Goal: Task Accomplishment & Management: Complete application form

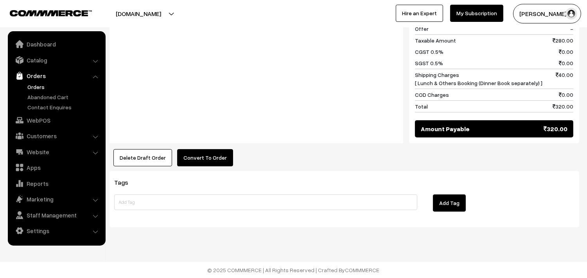
click at [205, 153] on button "Convert To Order" at bounding box center [205, 157] width 56 height 17
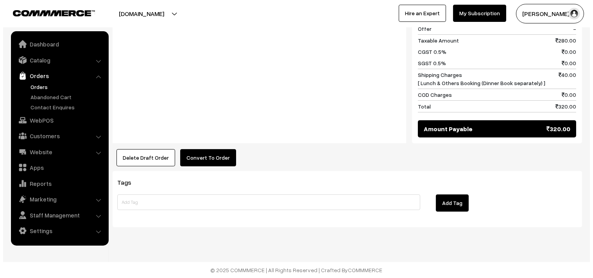
scroll to position [374, 0]
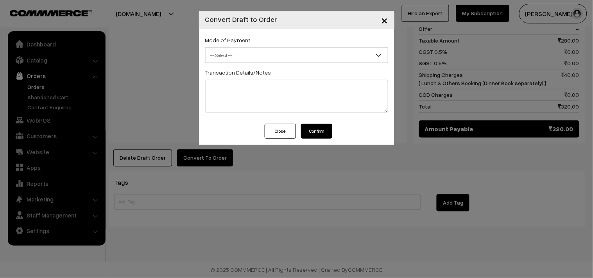
click at [268, 56] on span "-- Select --" at bounding box center [297, 55] width 182 height 14
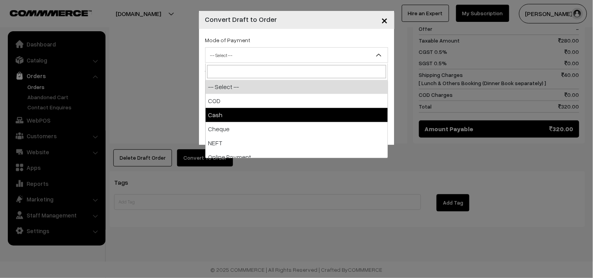
select select "2"
checkbox input "true"
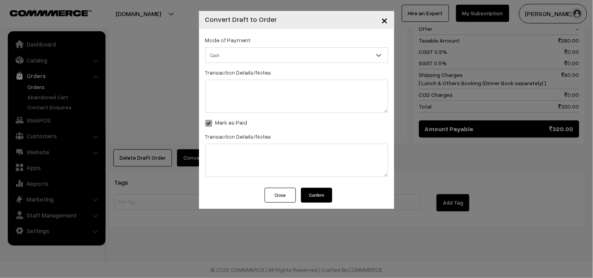
click at [316, 194] on button "Confirm" at bounding box center [316, 195] width 31 height 15
click at [386, 23] on span "×" at bounding box center [385, 20] width 7 height 14
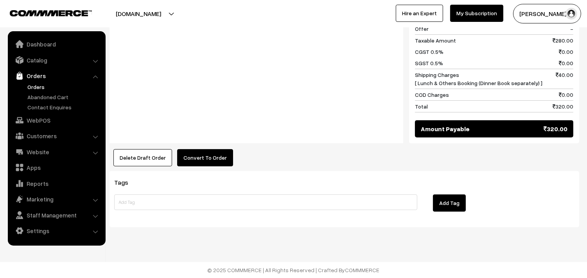
scroll to position [151, 0]
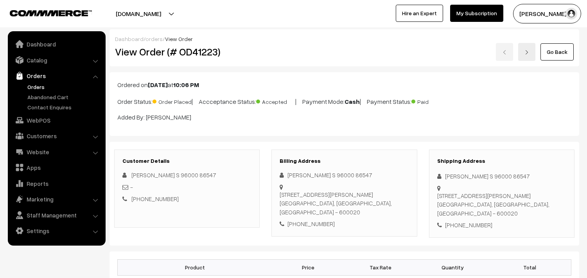
scroll to position [107, 0]
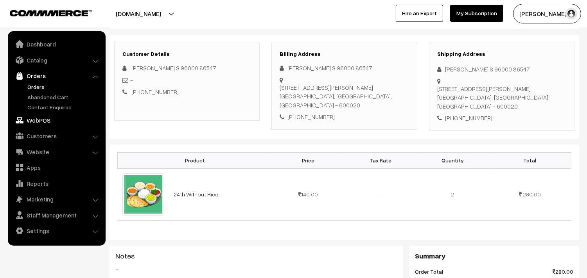
click at [38, 116] on link "WebPOS" at bounding box center [56, 120] width 93 height 14
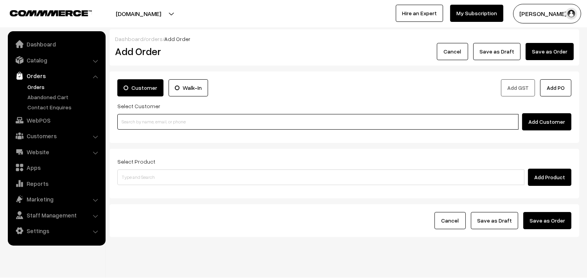
click at [147, 124] on input at bounding box center [317, 122] width 401 height 16
paste input "98413 36291"
click at [135, 118] on input "98413 36291" at bounding box center [317, 122] width 401 height 16
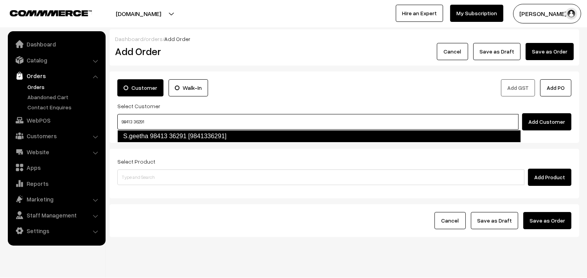
click at [137, 134] on link "S.geetha 98413 36291 [9841336291]" at bounding box center [319, 136] width 404 height 13
type input "98413 36291"
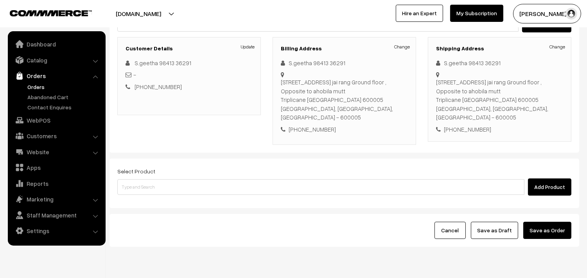
scroll to position [106, 0]
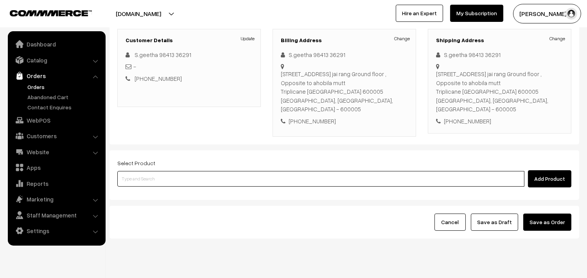
click at [221, 171] on input at bounding box center [320, 179] width 407 height 16
click at [303, 171] on input at bounding box center [320, 179] width 407 height 16
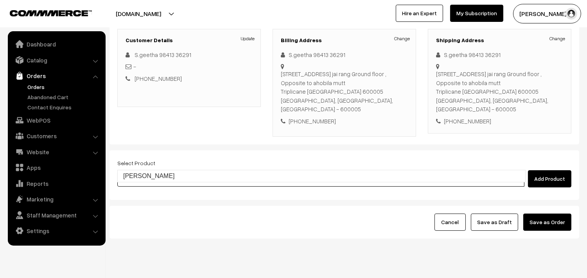
type input "[PERSON_NAME]"
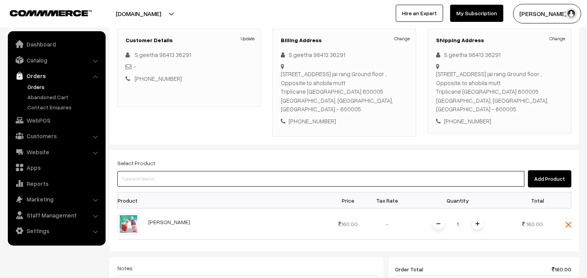
click at [278, 171] on input at bounding box center [320, 179] width 407 height 16
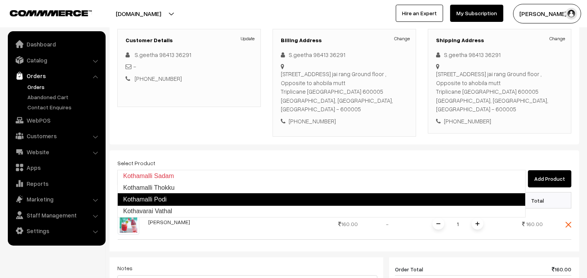
type input "Kothavarai Vathal"
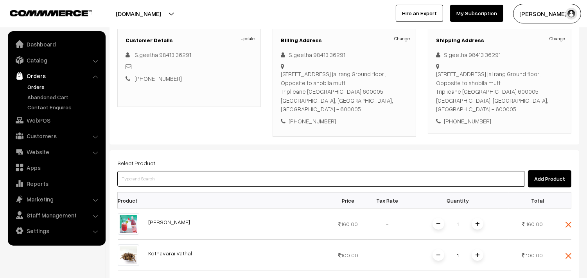
click at [199, 171] on input at bounding box center [320, 179] width 407 height 16
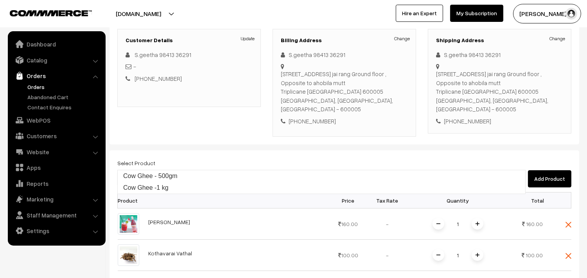
type input "Cow Ghee -1 kg"
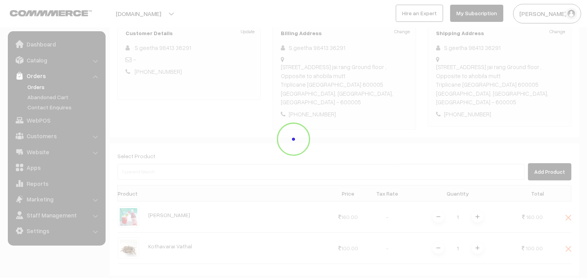
scroll to position [237, 0]
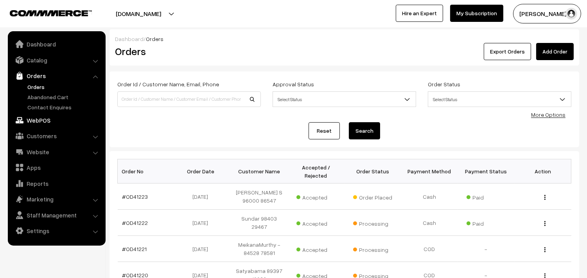
click at [52, 120] on link "WebPOS" at bounding box center [56, 120] width 93 height 14
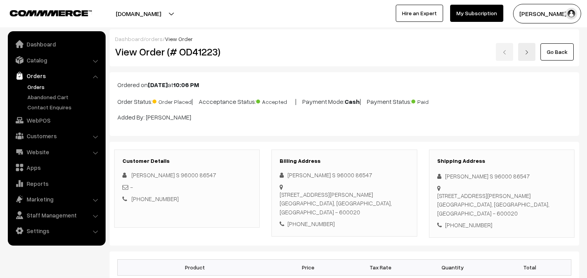
scroll to position [107, 0]
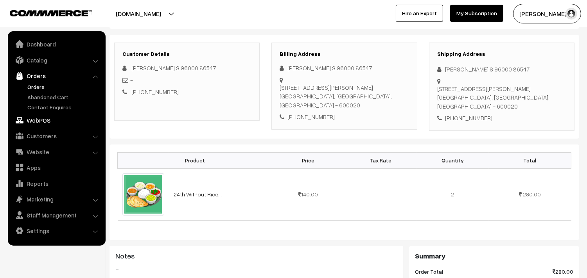
click at [44, 117] on link "WebPOS" at bounding box center [56, 120] width 93 height 14
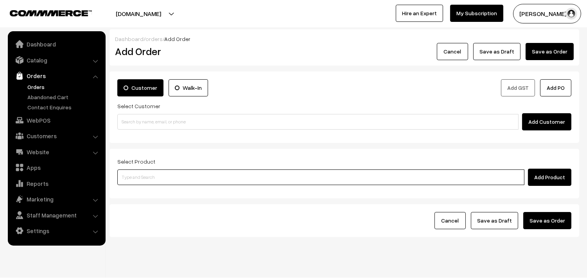
drag, startPoint x: 176, startPoint y: 179, endPoint x: 170, endPoint y: 178, distance: 5.6
click at [175, 179] on input at bounding box center [320, 178] width 407 height 16
type input "Cow Ghee -1 kg"
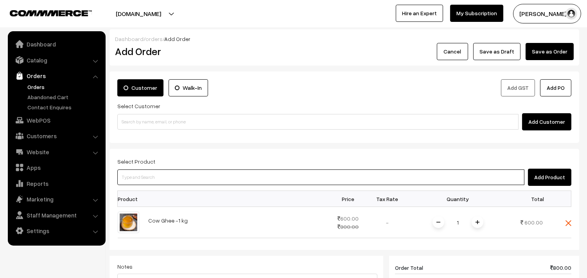
click at [174, 176] on input at bounding box center [320, 178] width 407 height 16
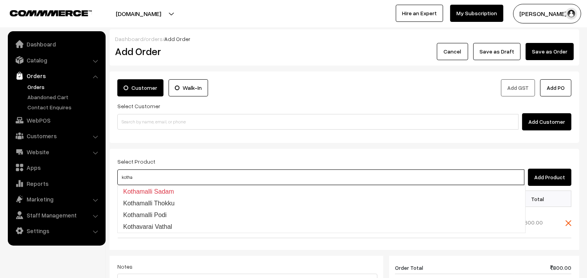
type input "Kothavarai Vathal"
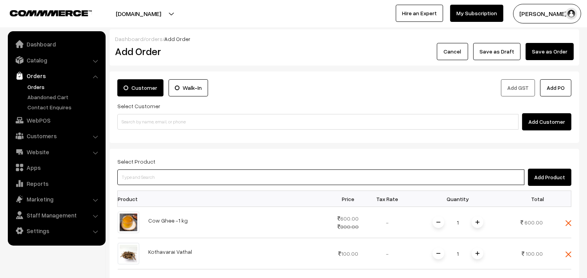
click at [175, 181] on input at bounding box center [320, 178] width 407 height 16
type input "Rose Sharbath"
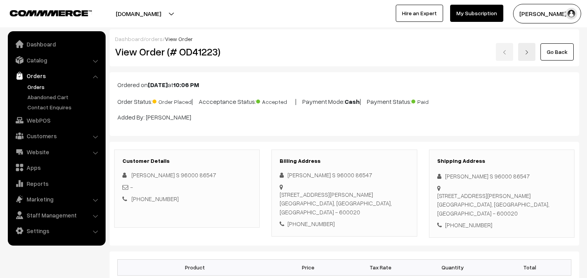
scroll to position [107, 0]
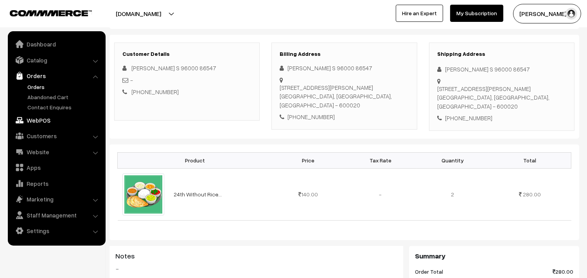
click at [31, 120] on link "WebPOS" at bounding box center [56, 120] width 93 height 14
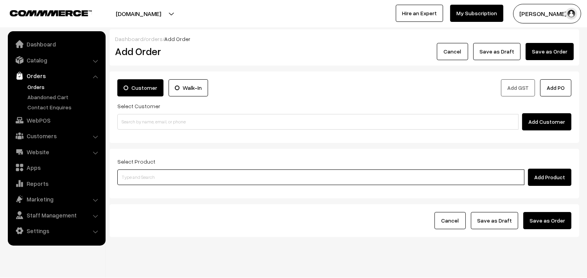
click at [163, 178] on input at bounding box center [320, 178] width 407 height 16
type input "[PERSON_NAME]"
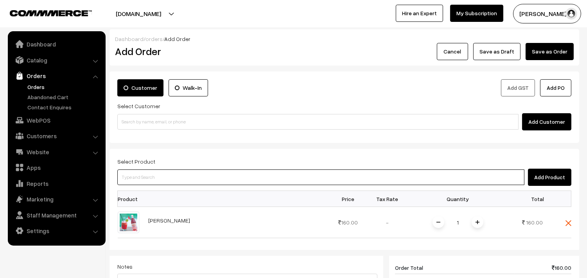
click at [162, 178] on input at bounding box center [320, 178] width 407 height 16
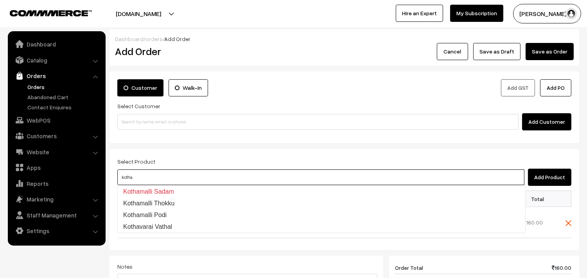
type input "Kothavarai Vathal"
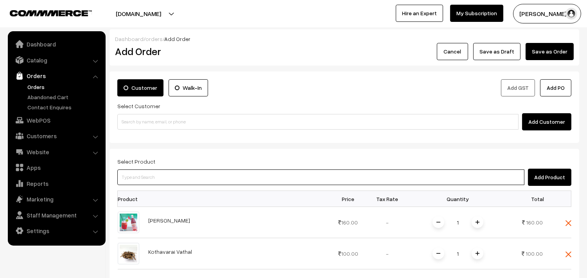
click at [161, 178] on input at bounding box center [320, 178] width 407 height 16
type input "Cow Ghee -1 kg"
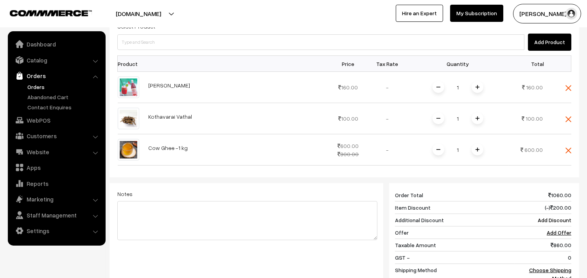
scroll to position [43, 0]
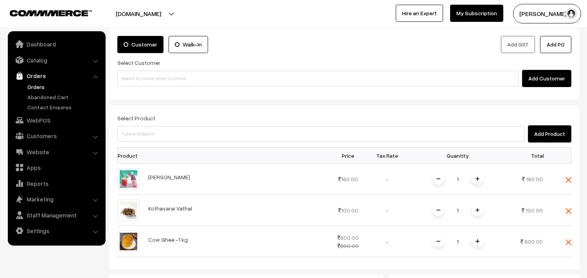
click at [184, 70] on div "Add Customer" at bounding box center [344, 78] width 454 height 17
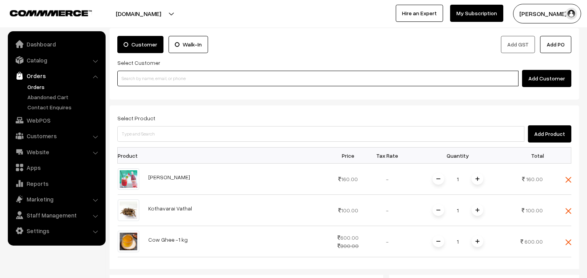
click at [153, 82] on input at bounding box center [317, 79] width 401 height 16
paste input "98413 36291"
click at [146, 92] on link "S.geetha 98413 36291 [9841336291]" at bounding box center [319, 93] width 403 height 12
type input "98413 36291"
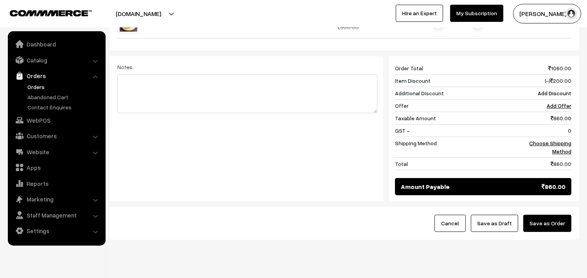
scroll to position [372, 0]
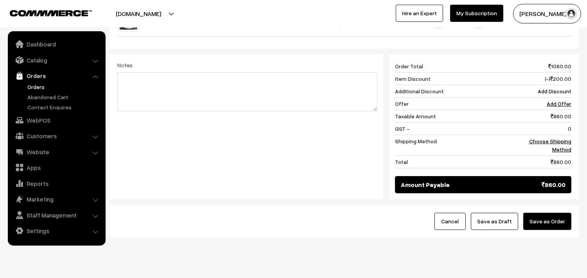
click at [485, 213] on button "Save as Draft" at bounding box center [494, 221] width 47 height 17
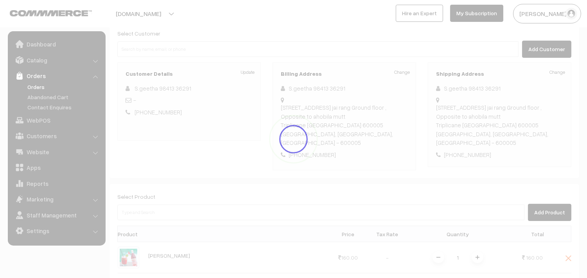
scroll to position [87, 0]
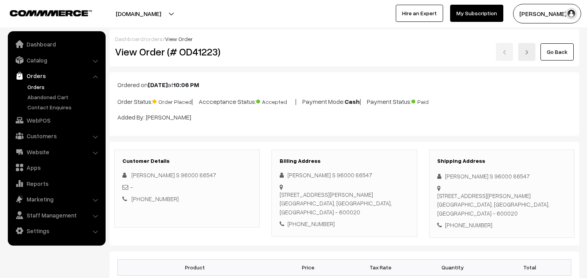
scroll to position [107, 0]
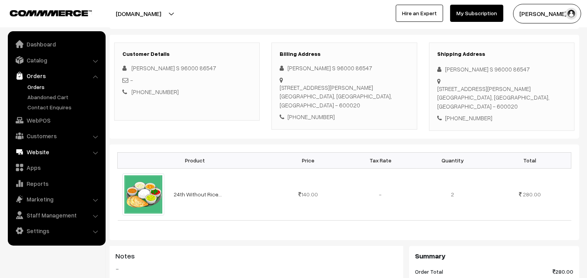
click at [38, 124] on link "WebPOS" at bounding box center [56, 120] width 93 height 14
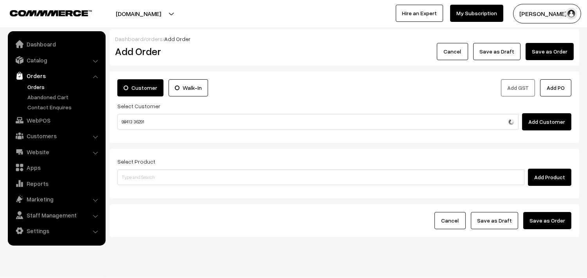
type input "98413 36291"
click at [142, 131] on div "Customer Walk-In Add GST Add PO Select Customer Add Customer" at bounding box center [344, 108] width 470 height 72
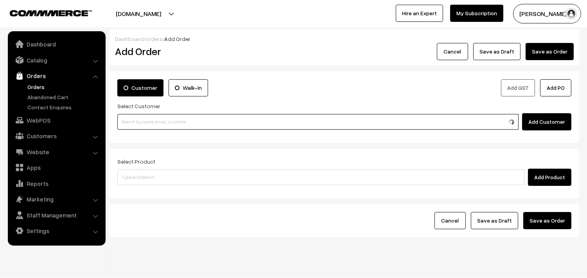
click at [145, 124] on input at bounding box center [317, 122] width 401 height 16
paste input "98413 36291"
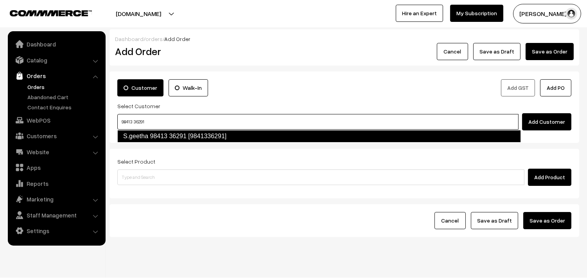
click at [146, 136] on link "S.geetha 98413 36291 [9841336291]" at bounding box center [319, 136] width 404 height 13
type input "98413 36291"
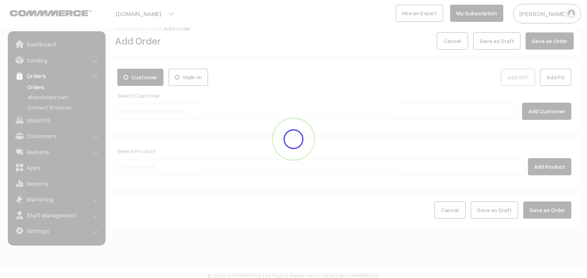
scroll to position [16, 0]
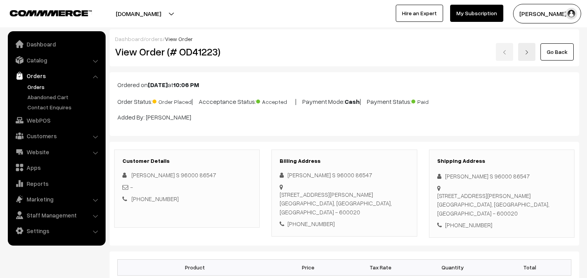
scroll to position [107, 0]
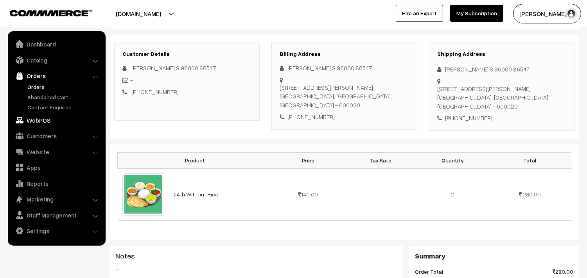
click at [43, 121] on link "WebPOS" at bounding box center [56, 120] width 93 height 14
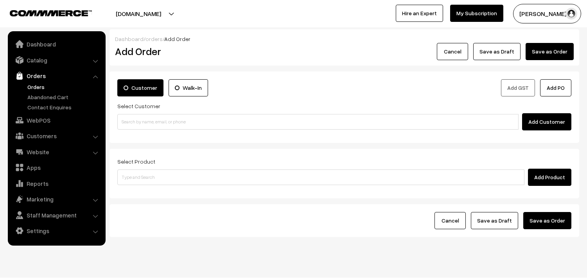
scroll to position [16, 0]
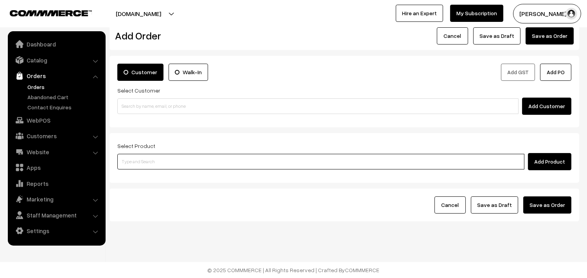
drag, startPoint x: 180, startPoint y: 162, endPoint x: 169, endPoint y: 162, distance: 10.9
click at [169, 162] on input at bounding box center [320, 162] width 407 height 16
type input "Cow Ghee -1 kg"
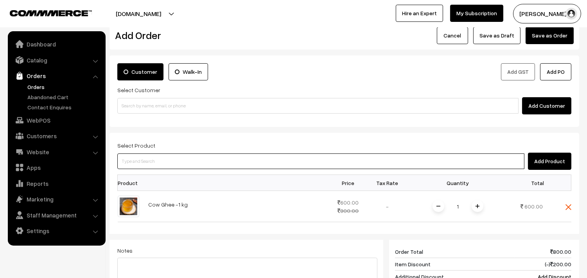
click at [169, 162] on input at bounding box center [320, 162] width 407 height 16
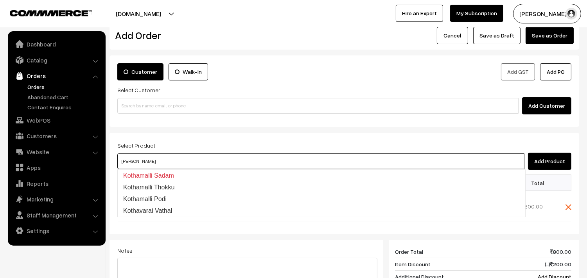
type input "Kothavarai Vathal"
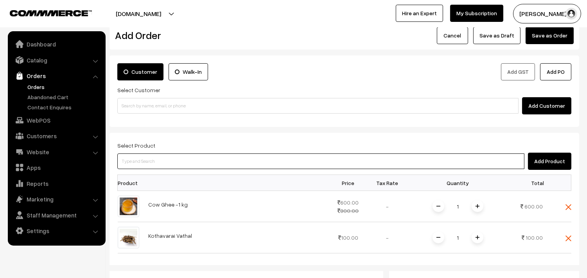
click at [169, 163] on input at bounding box center [320, 162] width 407 height 16
type input "Rose Sharbath"
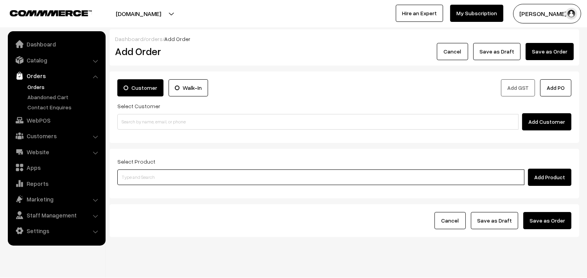
click at [167, 177] on input at bounding box center [320, 178] width 407 height 16
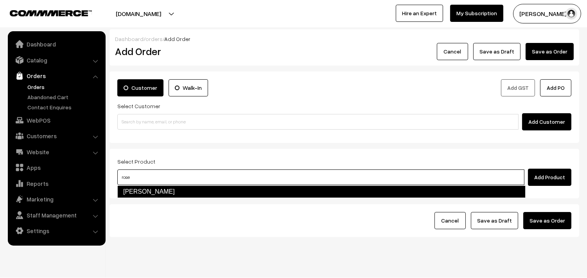
type input "[PERSON_NAME]"
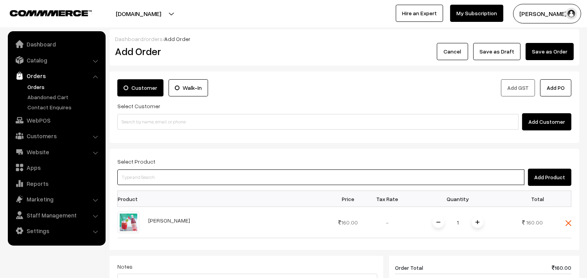
click at [167, 177] on input at bounding box center [320, 178] width 407 height 16
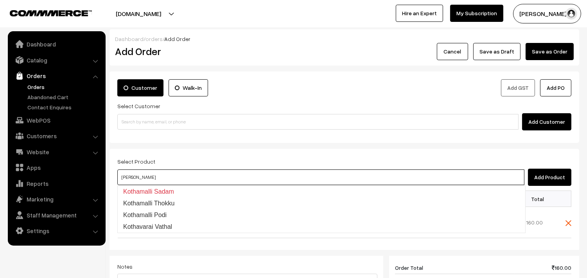
type input "Kothavarai Vathal"
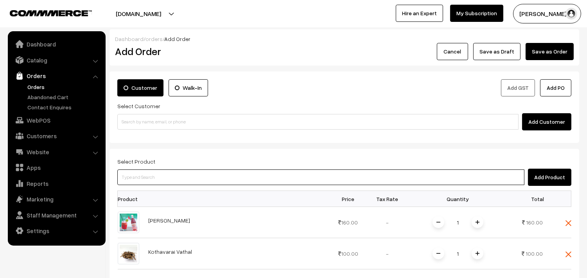
click at [158, 177] on input at bounding box center [320, 178] width 407 height 16
type input "Cow Ghee -1 kg"
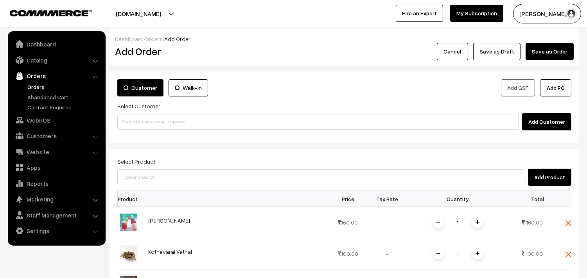
drag, startPoint x: 171, startPoint y: 135, endPoint x: 178, endPoint y: 119, distance: 17.4
click at [174, 133] on div "Customer Walk-In Add GST Add PO Select Customer Add Customer" at bounding box center [344, 108] width 470 height 72
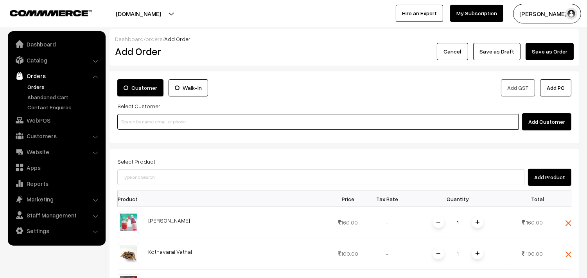
click at [178, 118] on input at bounding box center [317, 122] width 401 height 16
paste input "98413 36291"
type input "98413 36291"
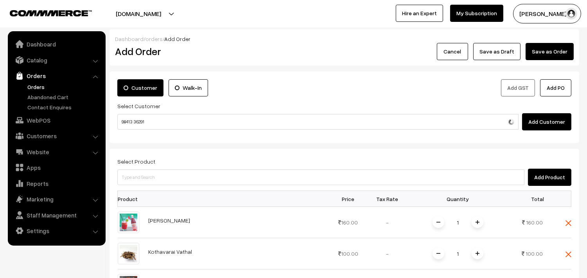
click at [160, 137] on div "Customer Walk-In Add GST Add PO Select Customer 98413 36291 Add Customer" at bounding box center [344, 108] width 470 height 72
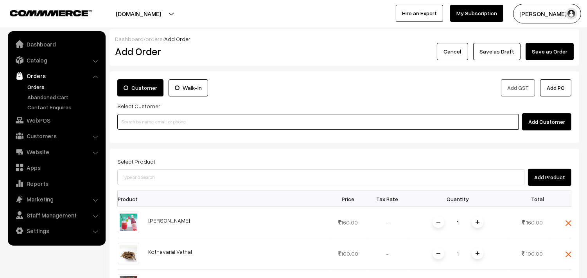
click at [167, 120] on input at bounding box center [317, 122] width 401 height 16
paste input "98413 36291"
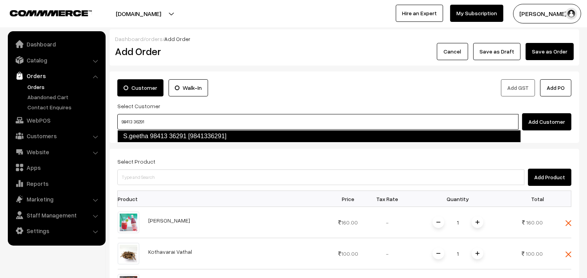
click at [161, 135] on link "S.geetha 98413 36291 [9841336291]" at bounding box center [319, 136] width 404 height 13
type input "98413 36291"
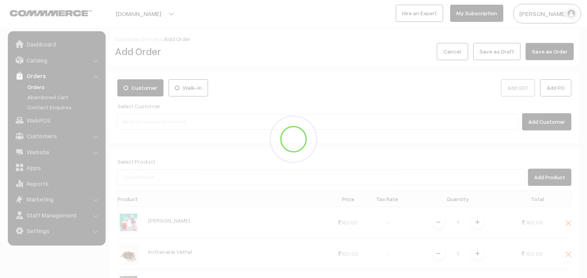
click at [189, 65] on div at bounding box center [293, 139] width 587 height 278
click at [185, 72] on div at bounding box center [293, 139] width 587 height 278
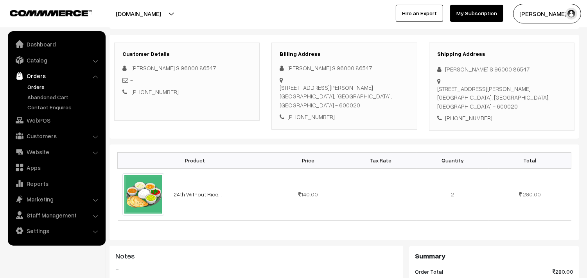
scroll to position [107, 0]
click at [52, 120] on link "WebPOS" at bounding box center [56, 120] width 93 height 14
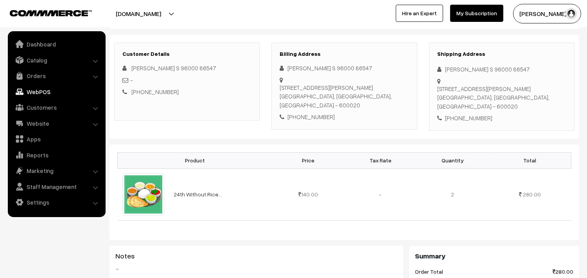
click at [169, 127] on div "Customer Details [PERSON_NAME] S 96000 86547 - [PHONE_NUMBER]" at bounding box center [186, 87] width 157 height 88
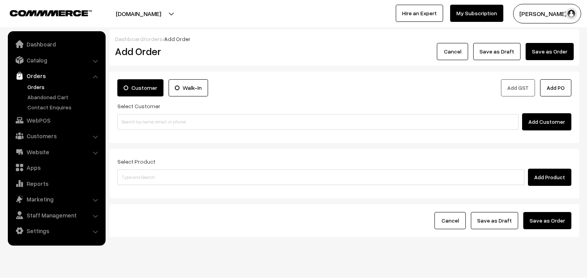
click at [141, 138] on div "Customer Walk-In Add GST Add PO Select Customer Add Customer" at bounding box center [344, 108] width 470 height 72
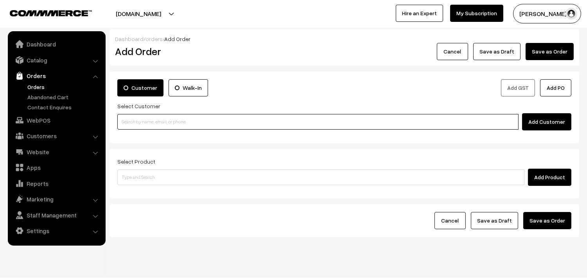
click at [149, 126] on input at bounding box center [317, 122] width 401 height 16
paste input "98413 36291"
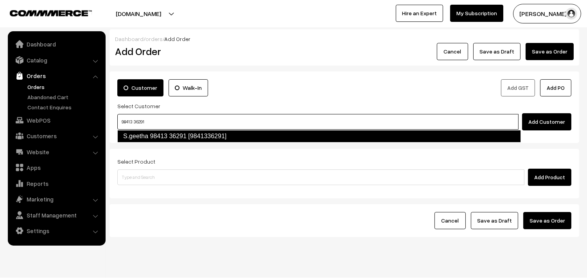
click at [141, 134] on link "S.geetha 98413 36291 [9841336291]" at bounding box center [319, 136] width 404 height 13
type input "98413 36291"
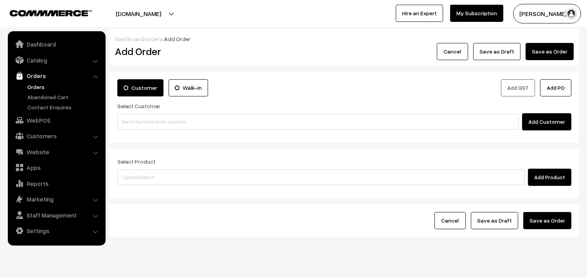
click at [164, 121] on input at bounding box center [317, 122] width 401 height 16
type input "98413 36291"
click at [150, 137] on div "Customer Walk-In Add GST Add PO Select Customer Add Customer" at bounding box center [344, 108] width 470 height 72
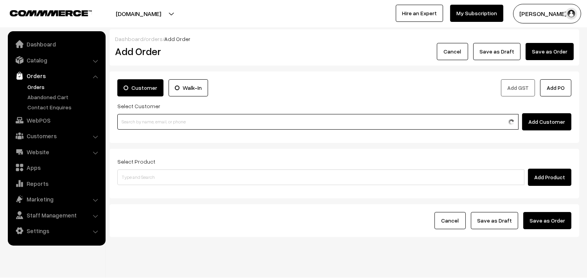
click at [155, 118] on input at bounding box center [317, 122] width 401 height 16
paste input "98413 36291"
click at [148, 136] on link "S.geetha 98413 36291 [9841336291]" at bounding box center [319, 137] width 403 height 12
type input "98413 36291"
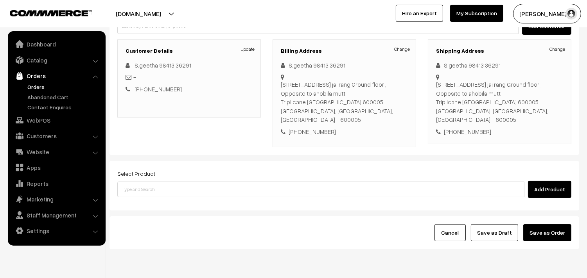
scroll to position [106, 0]
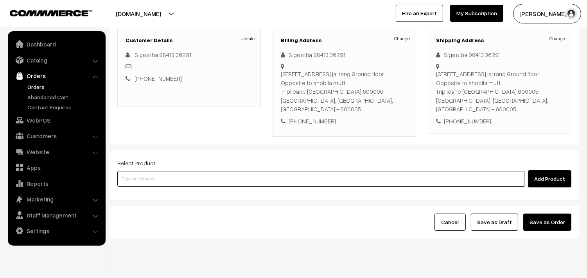
click at [227, 171] on input at bounding box center [320, 179] width 407 height 16
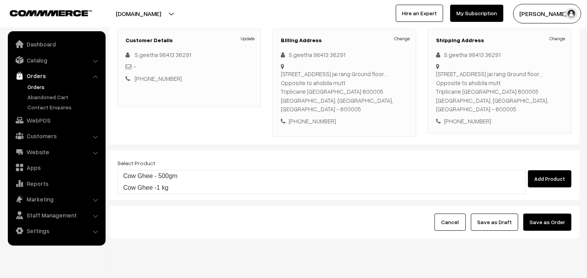
type input "Cow Ghee -1 kg"
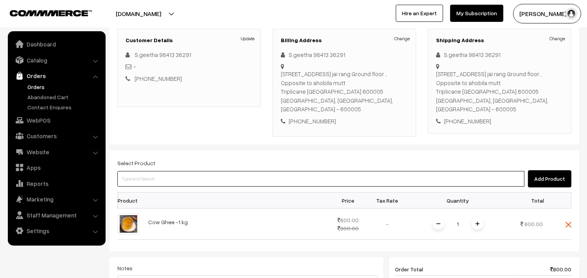
click at [227, 171] on input at bounding box center [320, 179] width 407 height 16
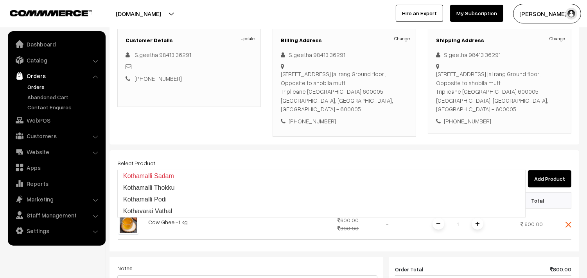
type input "Kothavarai Vathal"
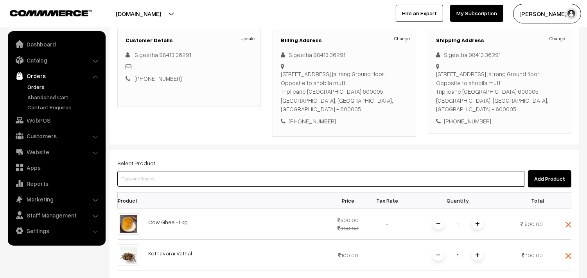
click at [227, 171] on input at bounding box center [320, 179] width 407 height 16
type input "s"
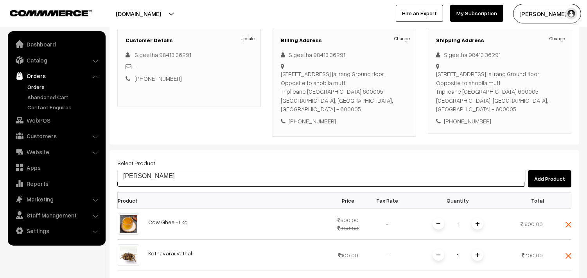
type input "Rose Sharbath"
click at [43, 83] on link "Orders" at bounding box center [63, 87] width 77 height 8
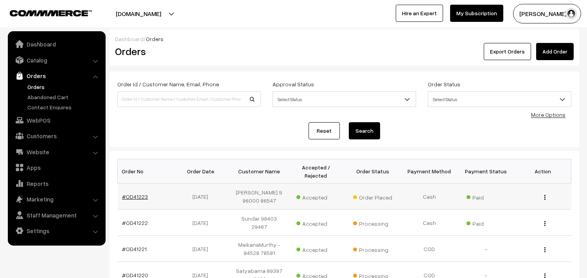
click at [140, 196] on link "#OD41223" at bounding box center [135, 197] width 26 height 7
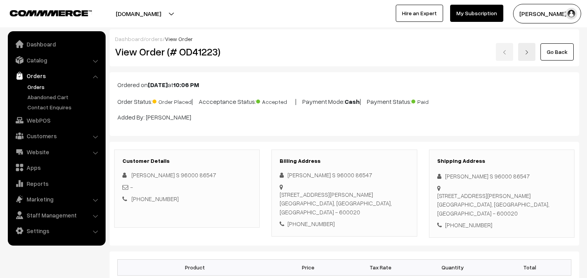
scroll to position [373, 0]
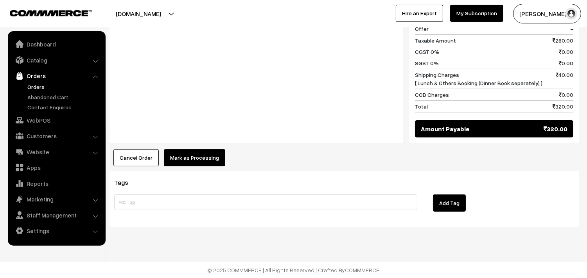
click at [36, 87] on link "Orders" at bounding box center [63, 87] width 77 height 8
